Goal: Transaction & Acquisition: Purchase product/service

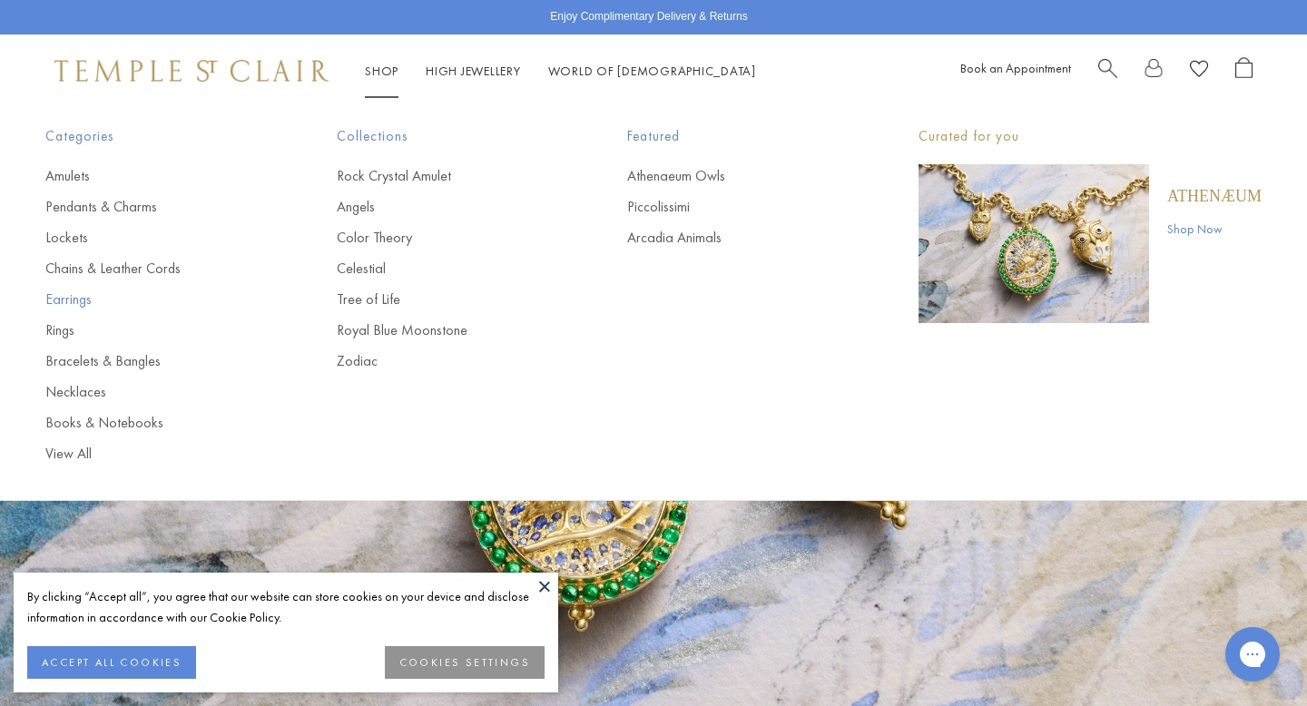
click at [76, 305] on link "Earrings" at bounding box center [154, 299] width 219 height 20
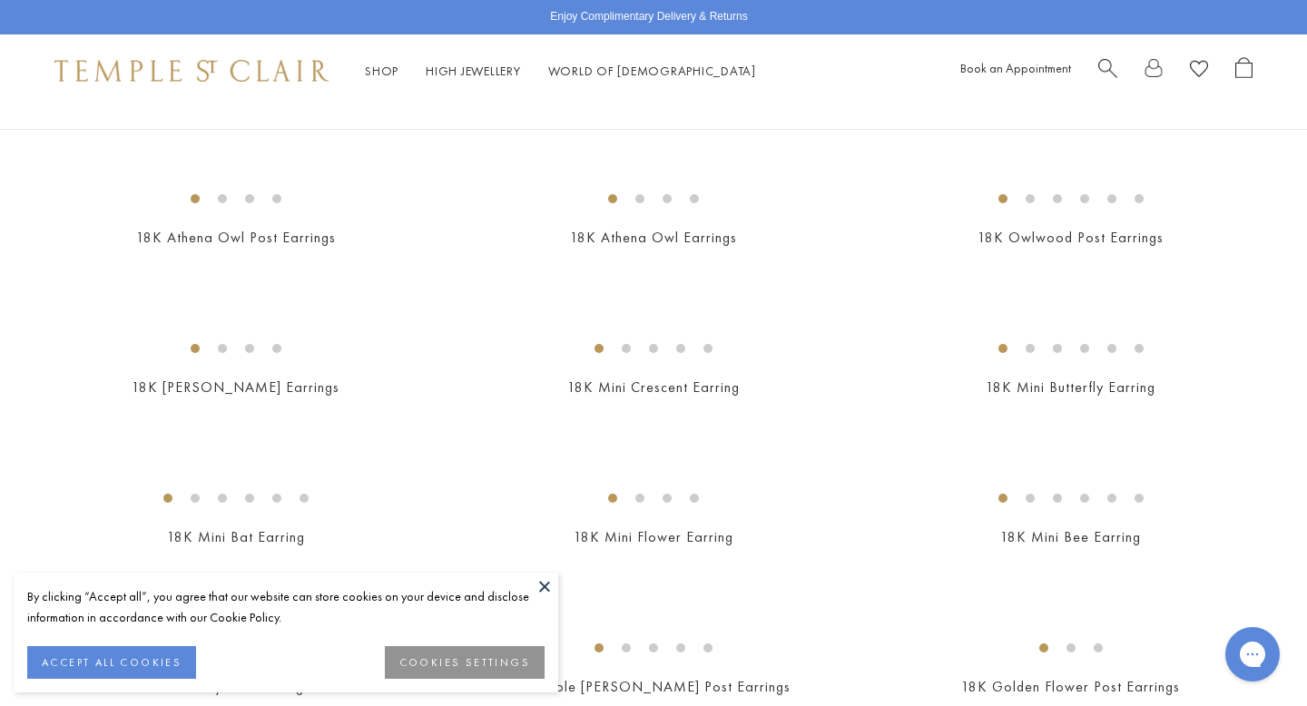
scroll to position [350, 0]
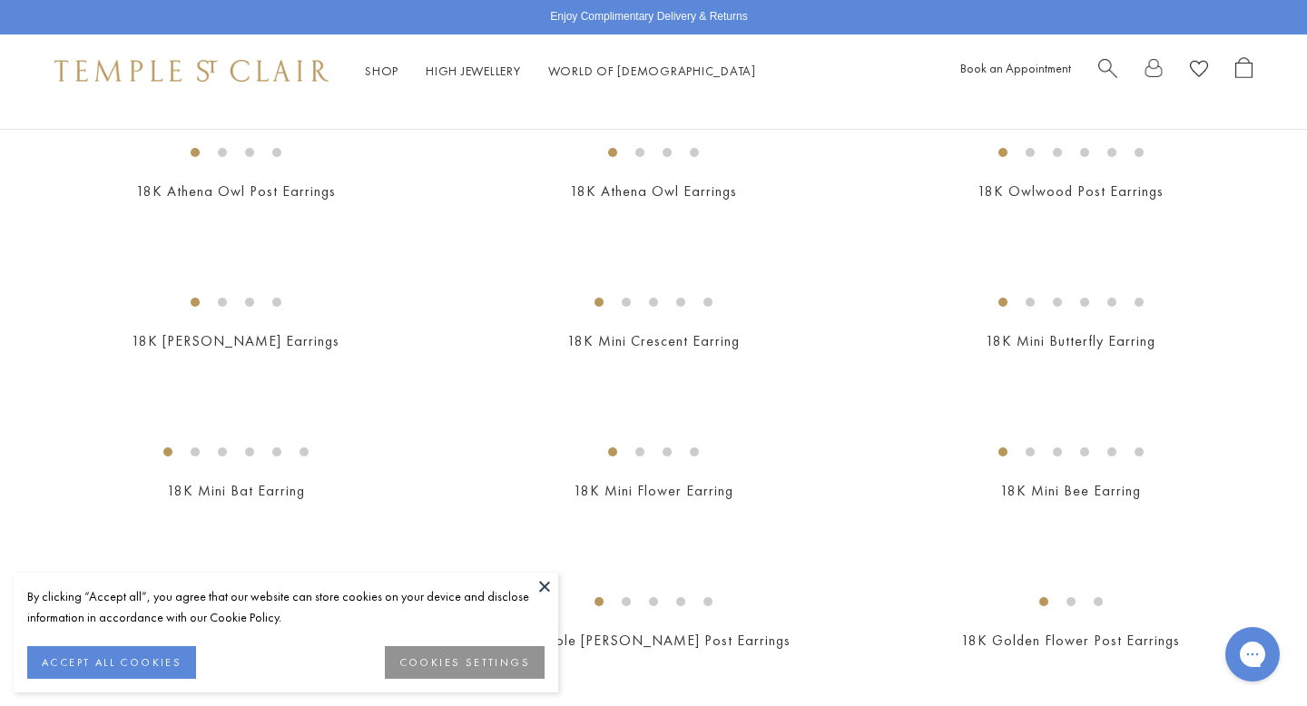
click at [548, 586] on button at bounding box center [544, 586] width 27 height 27
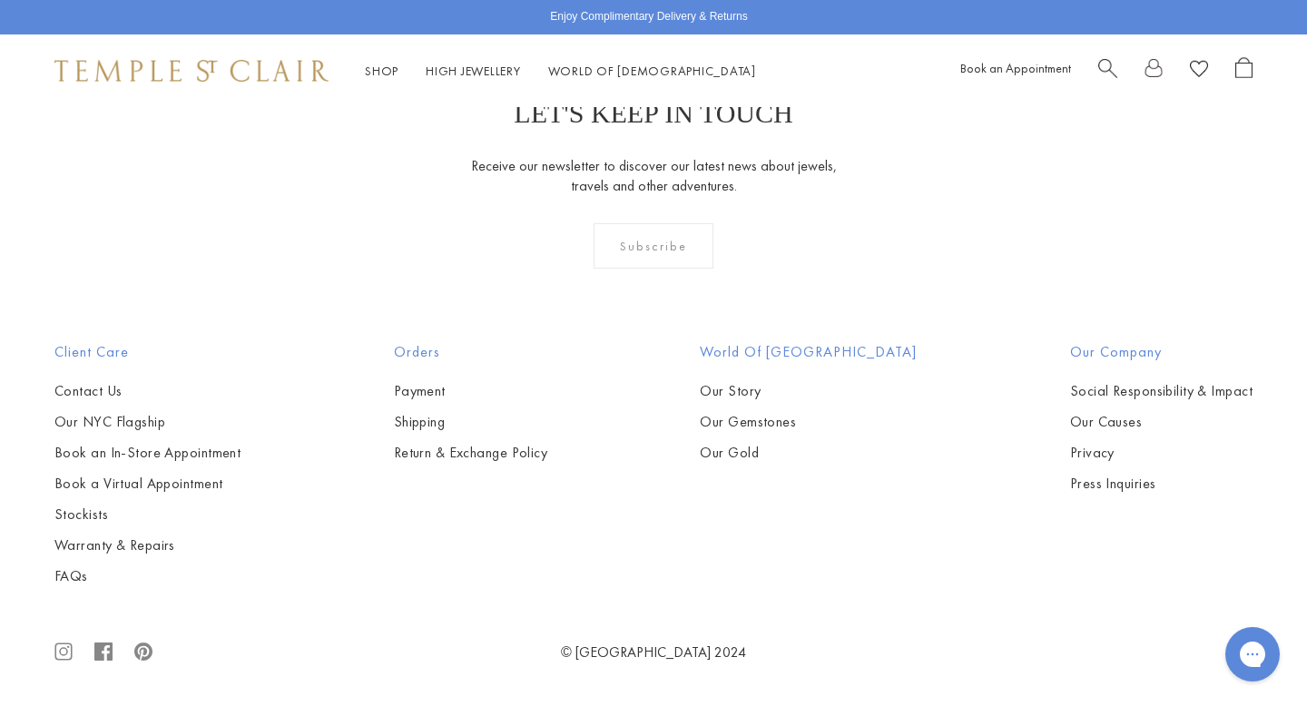
scroll to position [8869, 0]
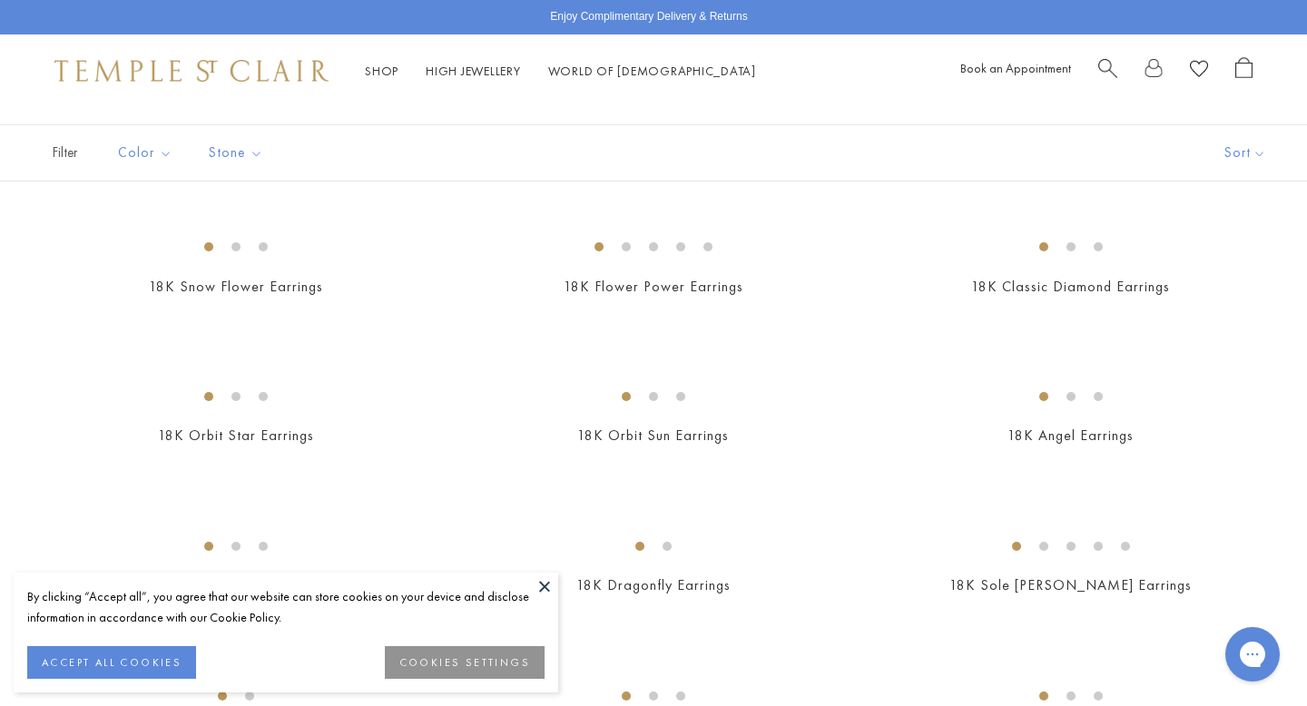
scroll to position [210, 0]
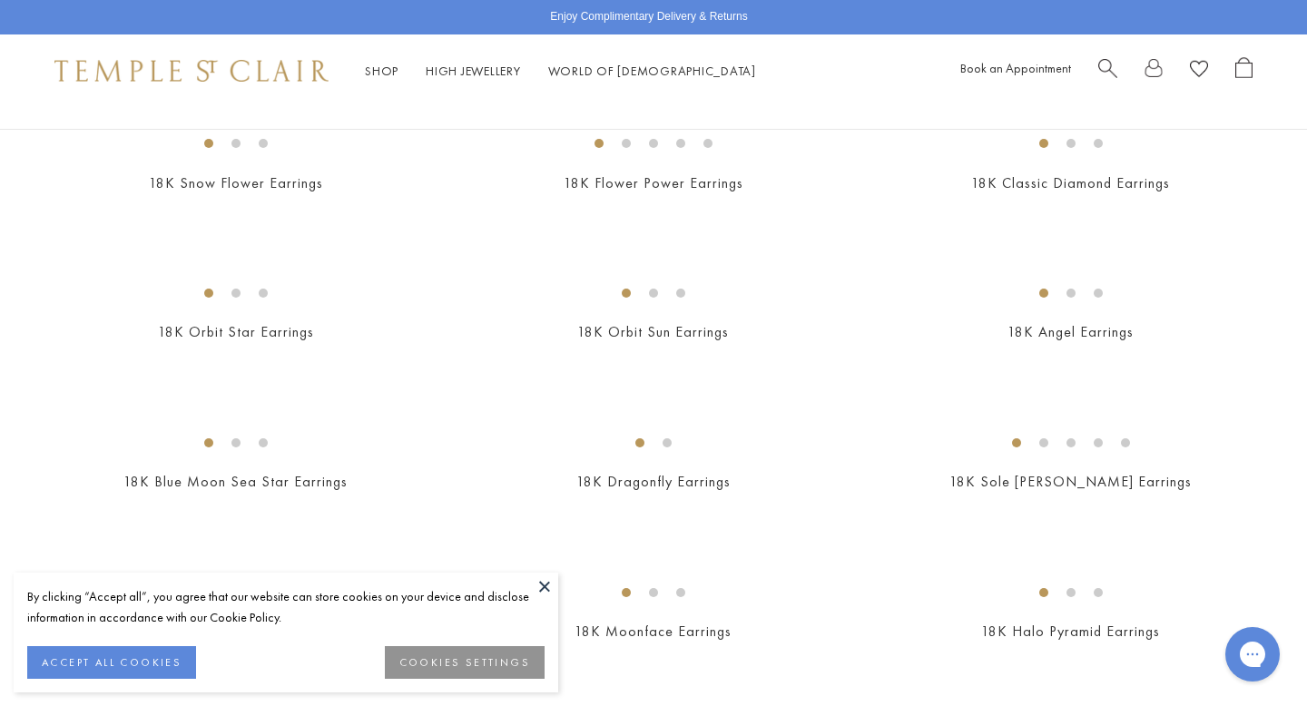
click at [129, 658] on button "ACCEPT ALL COOKIES" at bounding box center [111, 662] width 169 height 33
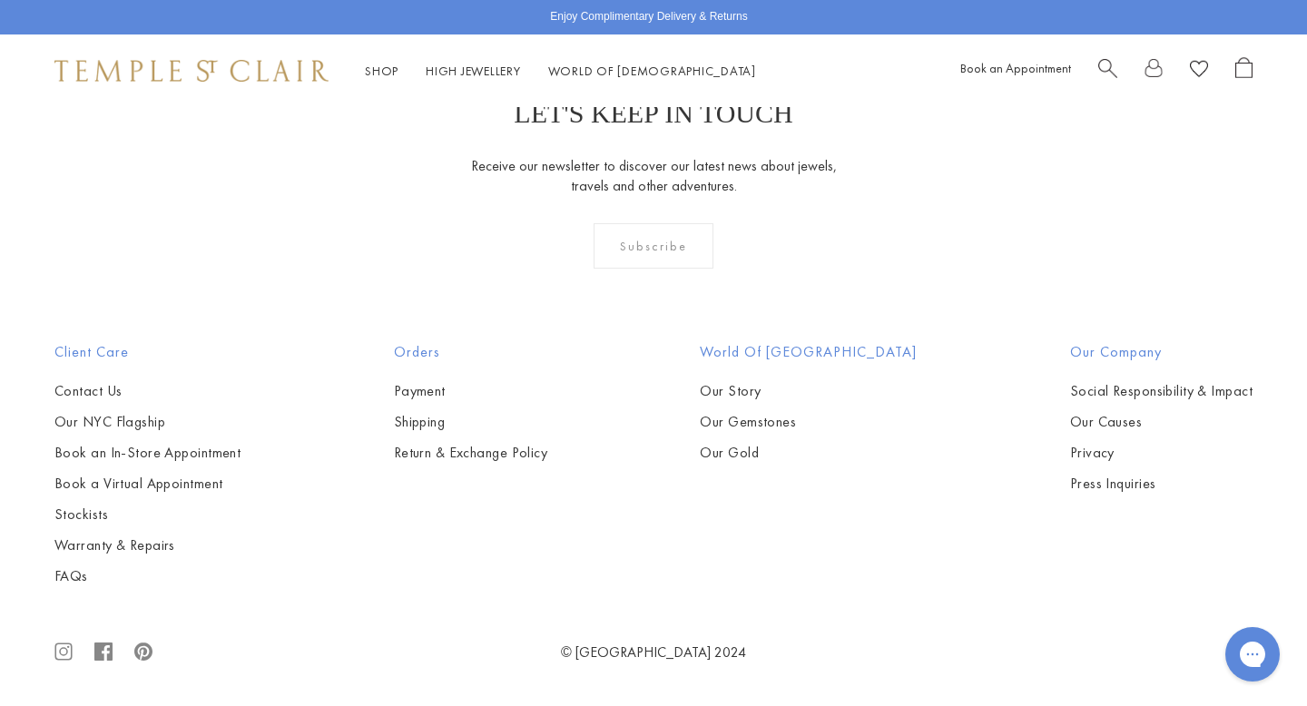
scroll to position [8131, 0]
drag, startPoint x: 718, startPoint y: 367, endPoint x: 635, endPoint y: 43, distance: 334.3
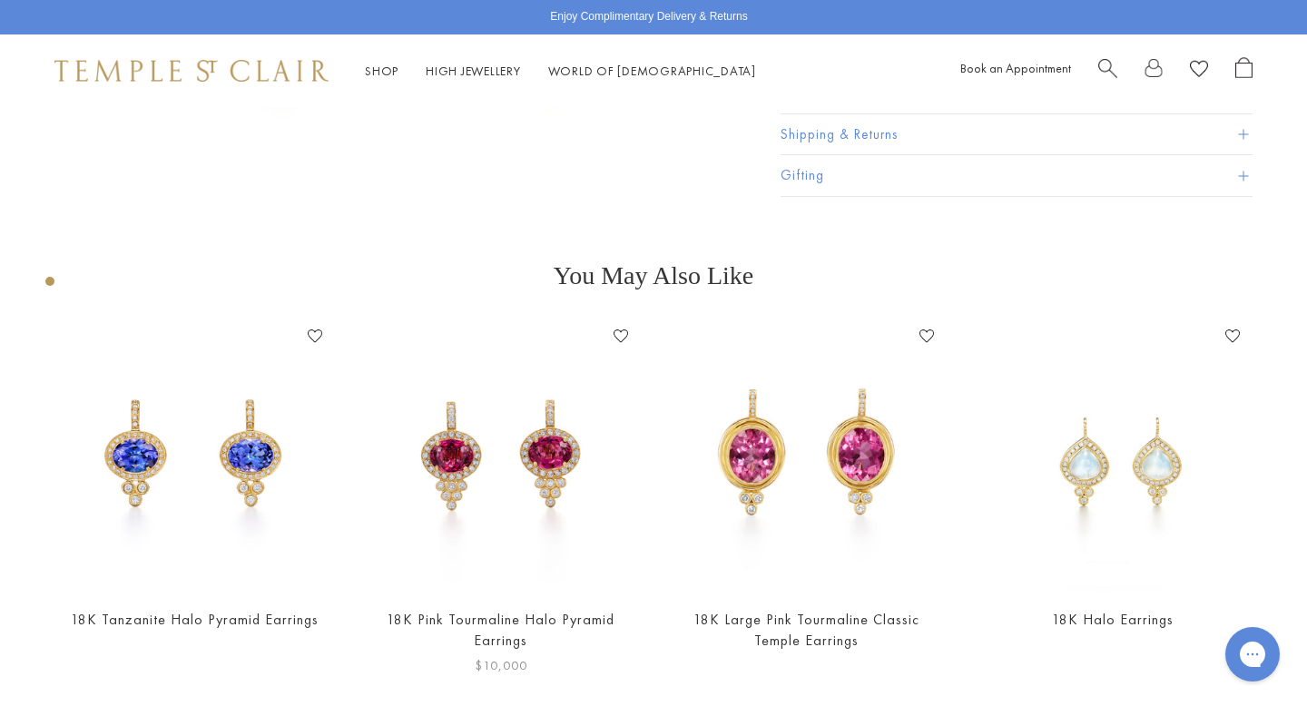
scroll to position [342, 0]
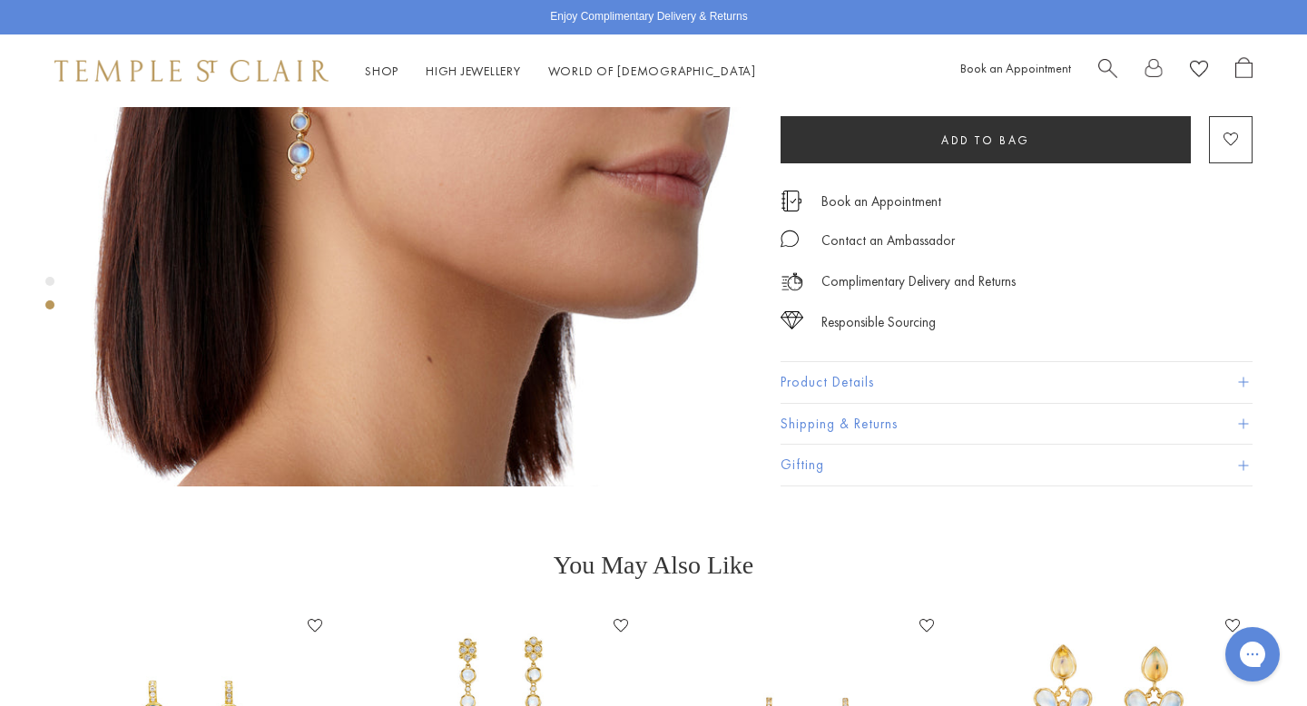
scroll to position [779, 0]
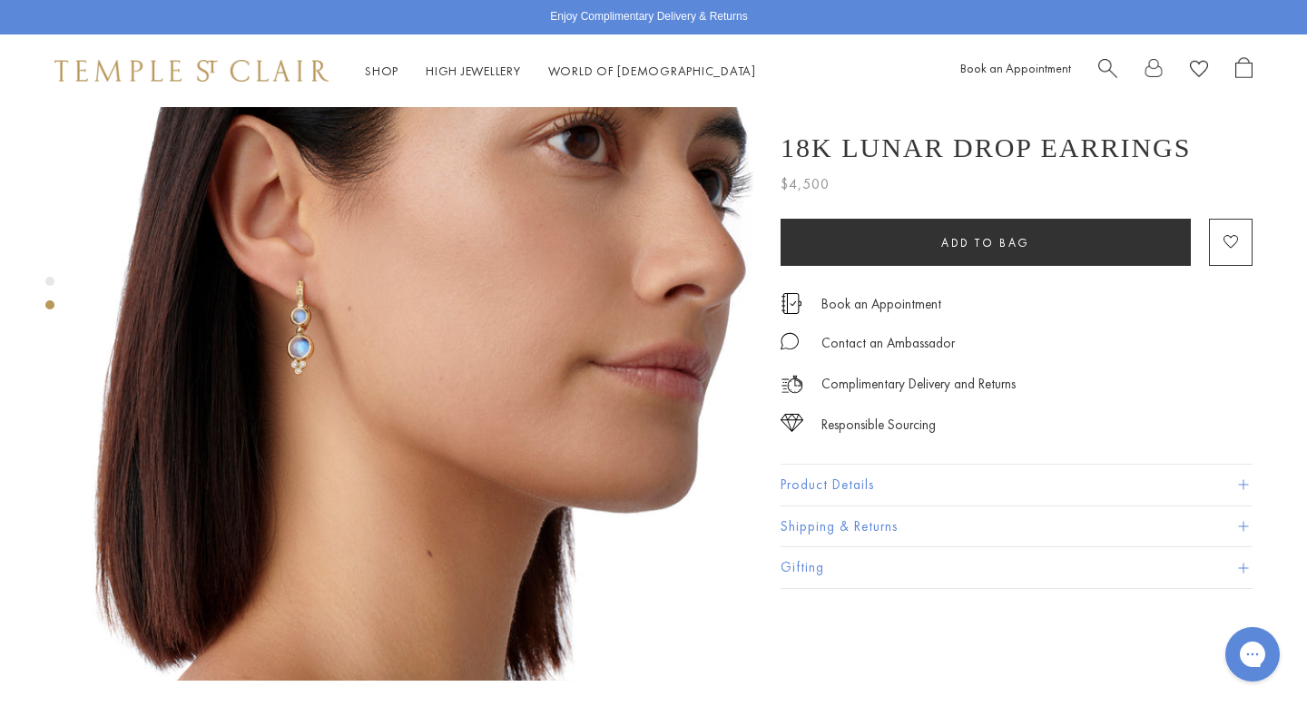
click at [875, 481] on button "Product Details" at bounding box center [1016, 485] width 472 height 41
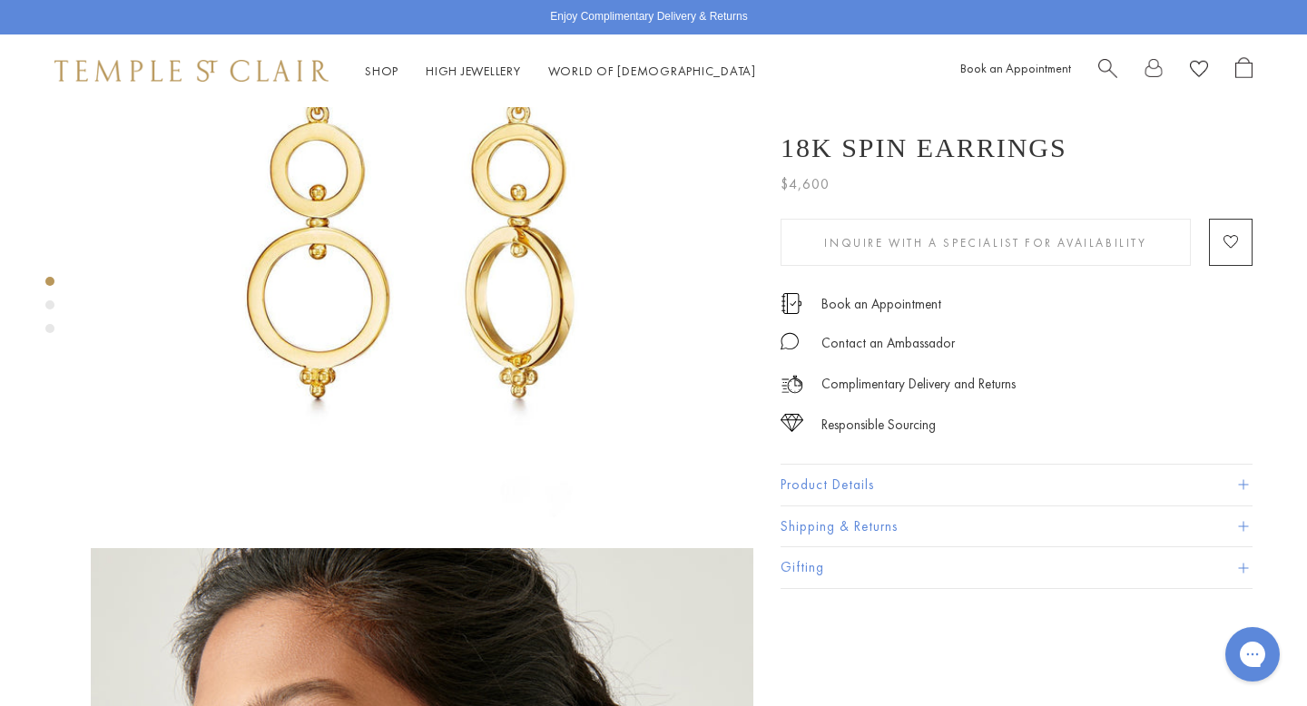
scroll to position [73, 0]
